Goal: Navigation & Orientation: Find specific page/section

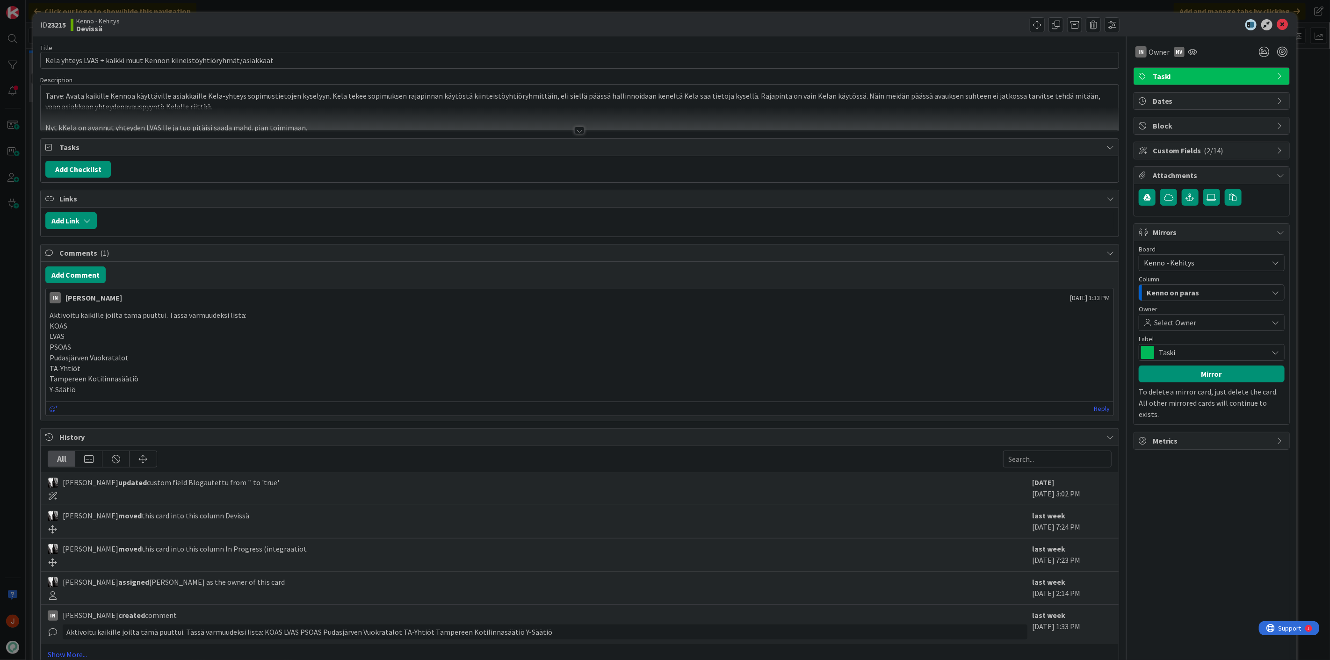
click at [575, 129] on div at bounding box center [579, 130] width 10 height 7
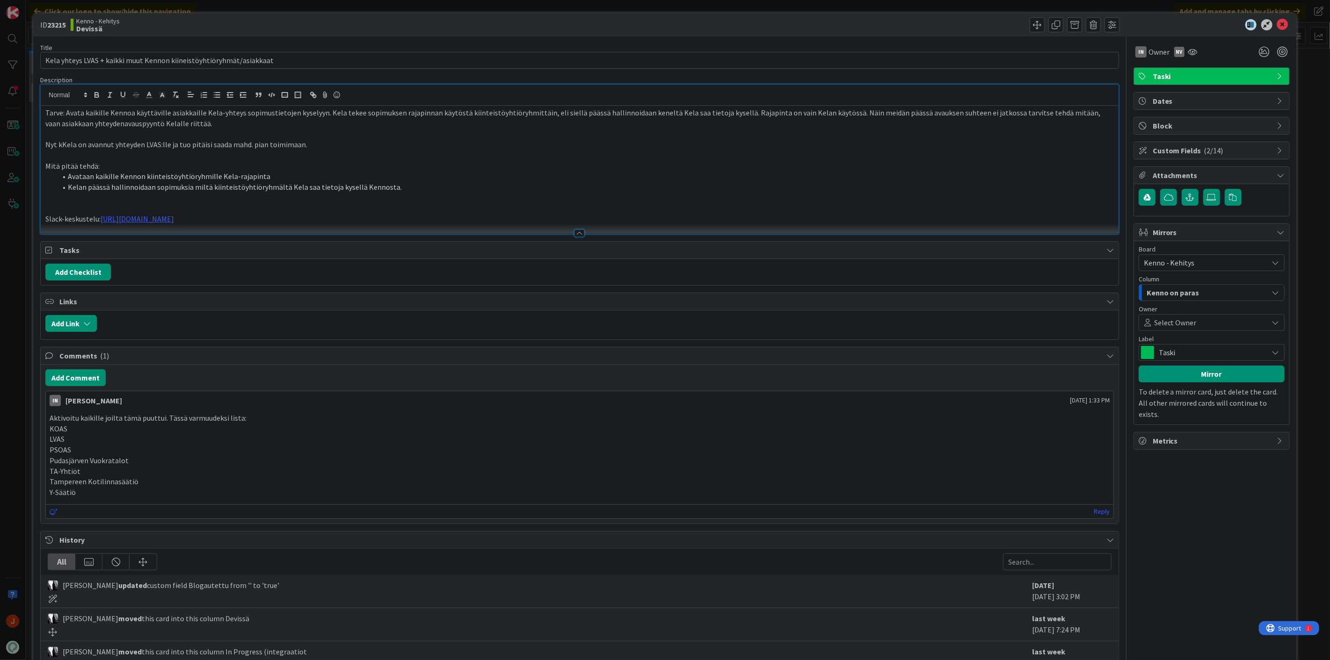
click at [1277, 25] on icon at bounding box center [1282, 24] width 11 height 11
